Goal: Information Seeking & Learning: Find specific fact

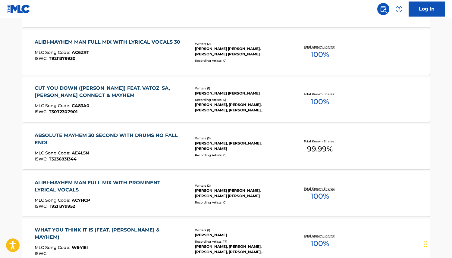
scroll to position [1897, 0]
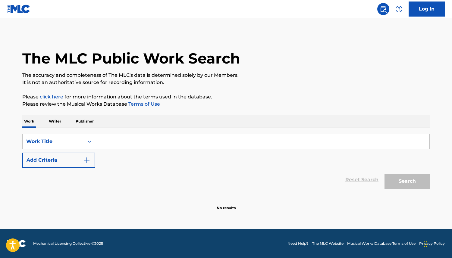
click at [134, 141] on input "Search Form" at bounding box center [262, 141] width 334 height 14
type input "apt"
click at [405, 183] on button "Search" at bounding box center [407, 181] width 45 height 15
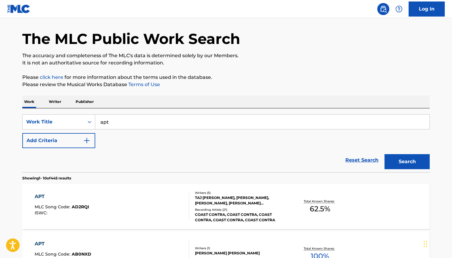
scroll to position [69, 0]
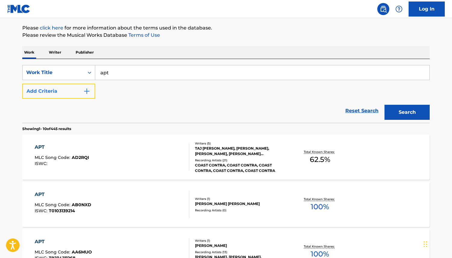
click at [91, 91] on button "Add Criteria" at bounding box center [58, 91] width 73 height 15
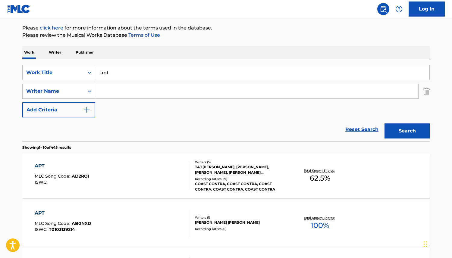
click at [115, 93] on input "Search Form" at bounding box center [256, 91] width 323 height 14
type input "[PERSON_NAME]"
click at [397, 134] on button "Search" at bounding box center [407, 131] width 45 height 15
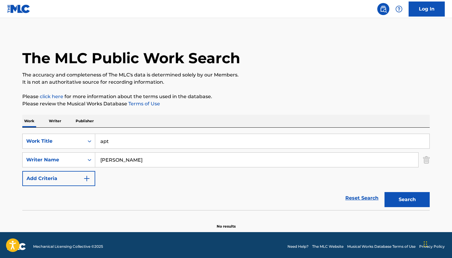
scroll to position [0, 0]
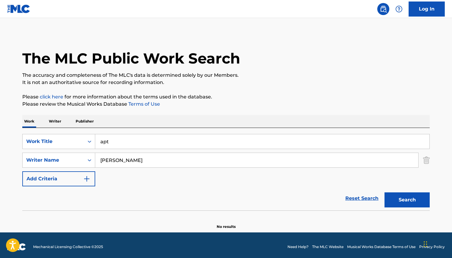
click at [128, 143] on input "apt" at bounding box center [262, 141] width 334 height 14
click at [115, 157] on input "[PERSON_NAME]" at bounding box center [256, 160] width 323 height 14
click at [140, 160] on input "[PERSON_NAME]" at bounding box center [256, 160] width 323 height 14
drag, startPoint x: 144, startPoint y: 159, endPoint x: 84, endPoint y: 156, distance: 60.1
click at [84, 156] on div "SearchWithCriteriada8b23a9-d384-4f24-a913-268d6ce12c57 Writer Name [PERSON_NAME]" at bounding box center [226, 160] width 408 height 15
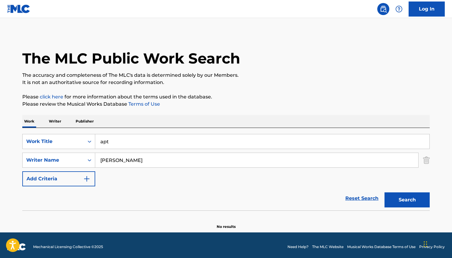
click at [114, 61] on h1 "The MLC Public Work Search" at bounding box center [131, 58] width 218 height 18
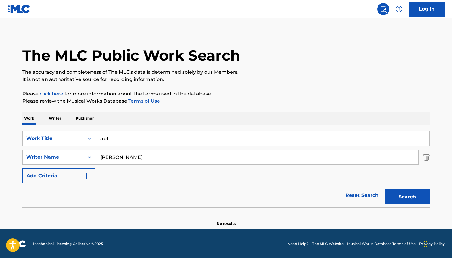
scroll to position [3, 0]
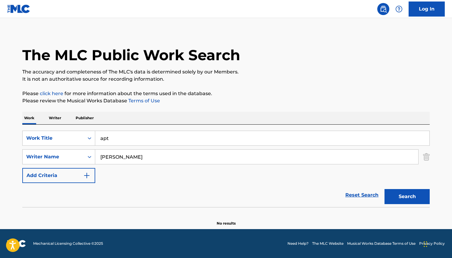
drag, startPoint x: 134, startPoint y: 137, endPoint x: 96, endPoint y: 134, distance: 37.8
click at [96, 134] on input "apt" at bounding box center [262, 138] width 334 height 14
type input "APT"
click at [394, 196] on button "Search" at bounding box center [407, 196] width 45 height 15
drag, startPoint x: 137, startPoint y: 153, endPoint x: 90, endPoint y: 151, distance: 46.5
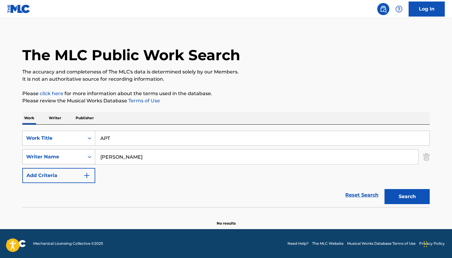
click at [90, 151] on div "SearchWithCriteriada8b23a9-d384-4f24-a913-268d6ce12c57 Writer Name [PERSON_NAME]" at bounding box center [226, 157] width 408 height 15
click at [425, 159] on img "Search Form" at bounding box center [426, 157] width 7 height 15
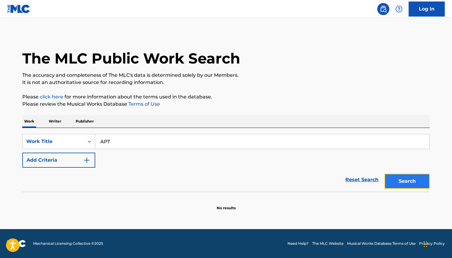
click at [405, 180] on button "Search" at bounding box center [407, 181] width 45 height 15
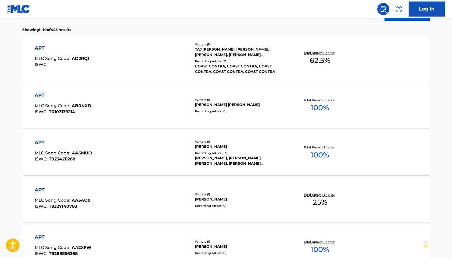
scroll to position [480, 0]
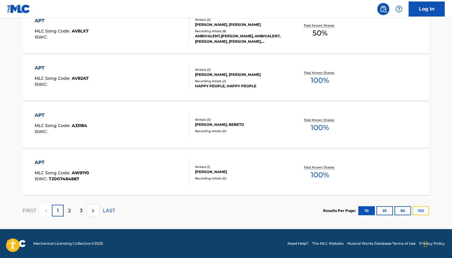
click at [421, 210] on button "100" at bounding box center [421, 211] width 17 height 9
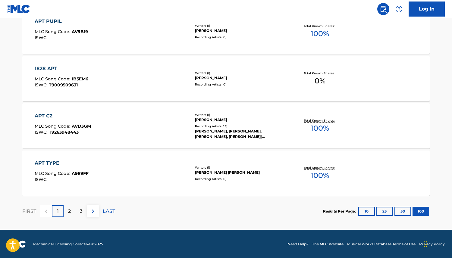
scroll to position [4740, 0]
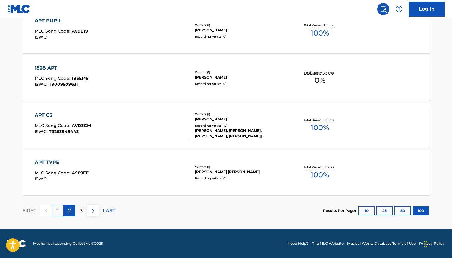
click at [68, 210] on div "2" at bounding box center [70, 211] width 12 height 12
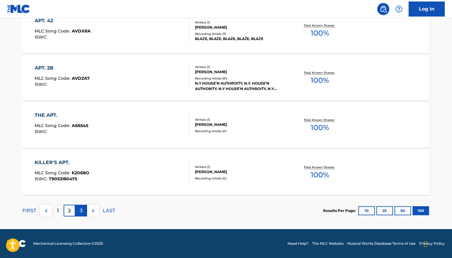
click at [79, 209] on div "3" at bounding box center [81, 211] width 12 height 12
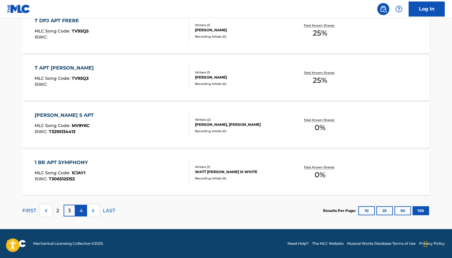
click at [81, 209] on p "4" at bounding box center [81, 210] width 3 height 7
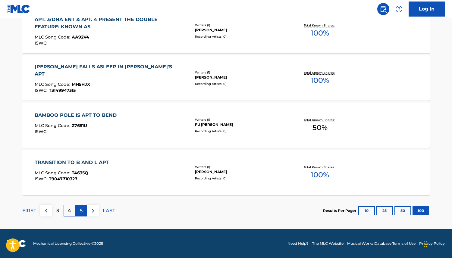
click at [80, 212] on p "5" at bounding box center [81, 210] width 3 height 7
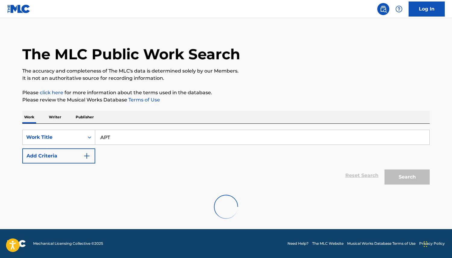
scroll to position [2136, 0]
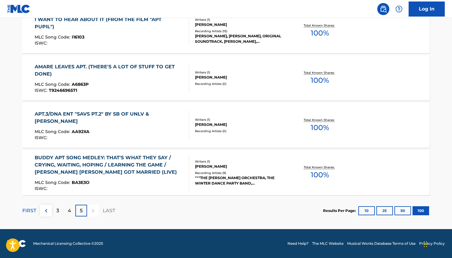
click at [99, 210] on div at bounding box center [93, 211] width 12 height 12
click at [94, 210] on div at bounding box center [93, 211] width 12 height 12
click at [69, 212] on p "4" at bounding box center [69, 210] width 3 height 7
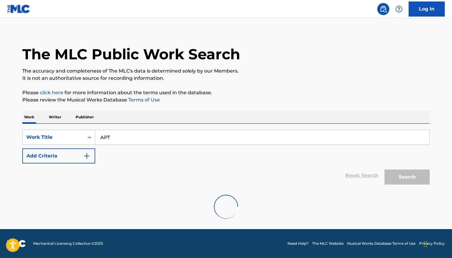
scroll to position [4740, 0]
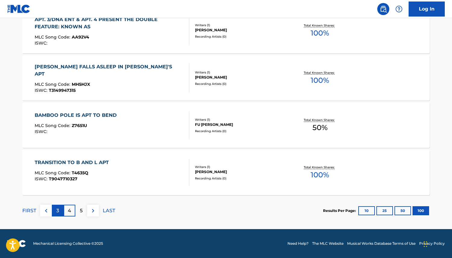
click at [56, 213] on div "3" at bounding box center [58, 211] width 12 height 12
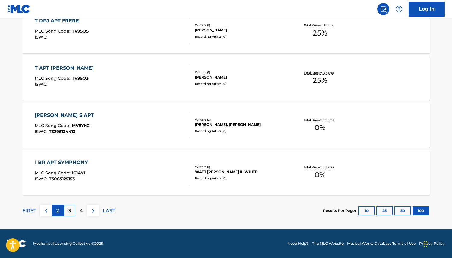
click at [60, 211] on div "2" at bounding box center [58, 211] width 12 height 12
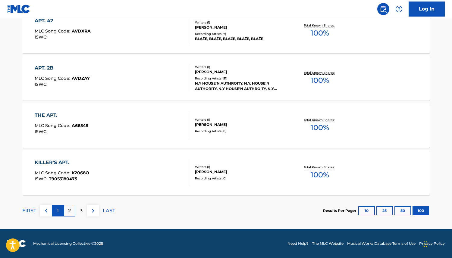
click at [54, 214] on div "1" at bounding box center [58, 211] width 12 height 12
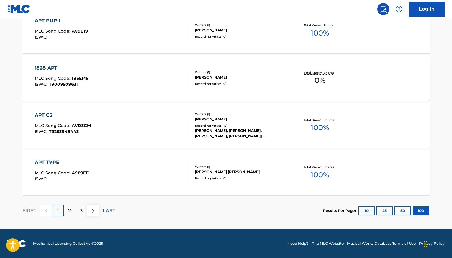
click at [59, 210] on div "1" at bounding box center [58, 211] width 12 height 12
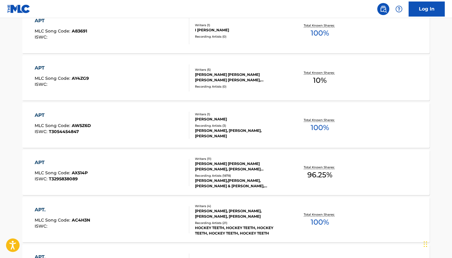
scroll to position [1144, 0]
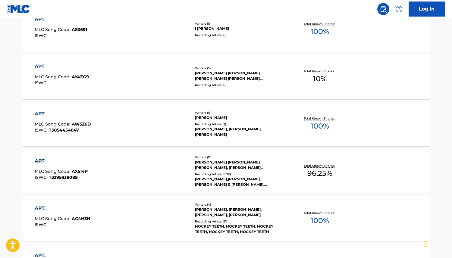
drag, startPoint x: 39, startPoint y: 160, endPoint x: 41, endPoint y: 162, distance: 3.2
click at [38, 160] on div "APT" at bounding box center [61, 161] width 53 height 7
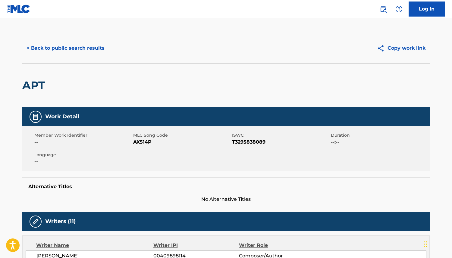
click at [76, 154] on span "Language" at bounding box center [82, 155] width 97 height 6
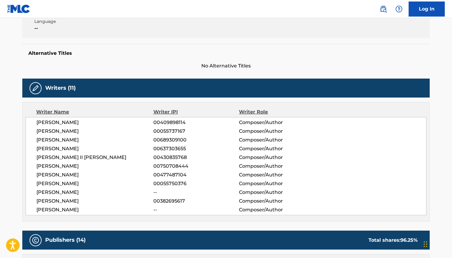
scroll to position [111, 0]
